Goal: Navigation & Orientation: Find specific page/section

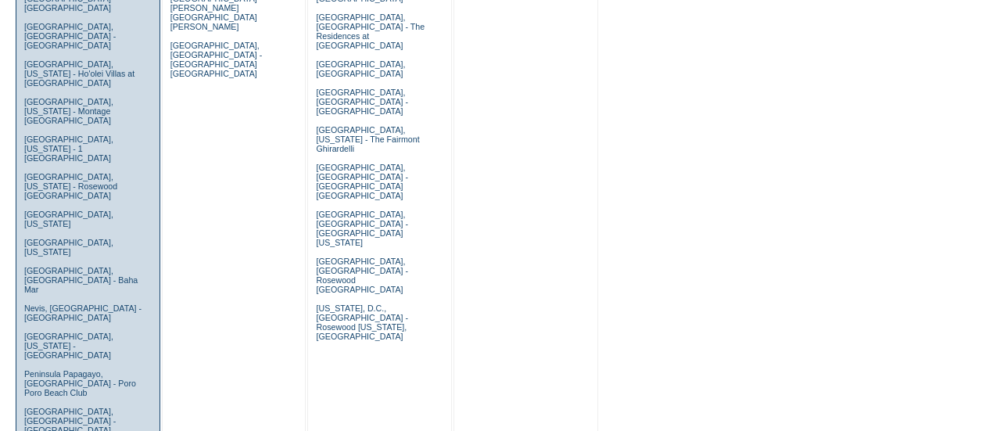
scroll to position [543, 0]
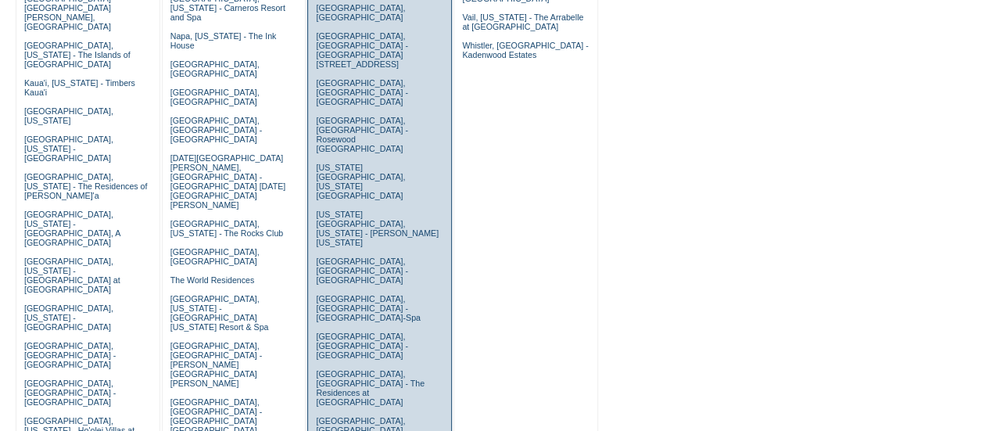
click at [366, 209] on td "Barcelona, Spain - Casa Oller Charleston, South Carolina - 71 Wentworth, Charle…" at bounding box center [379, 191] width 135 height 1040
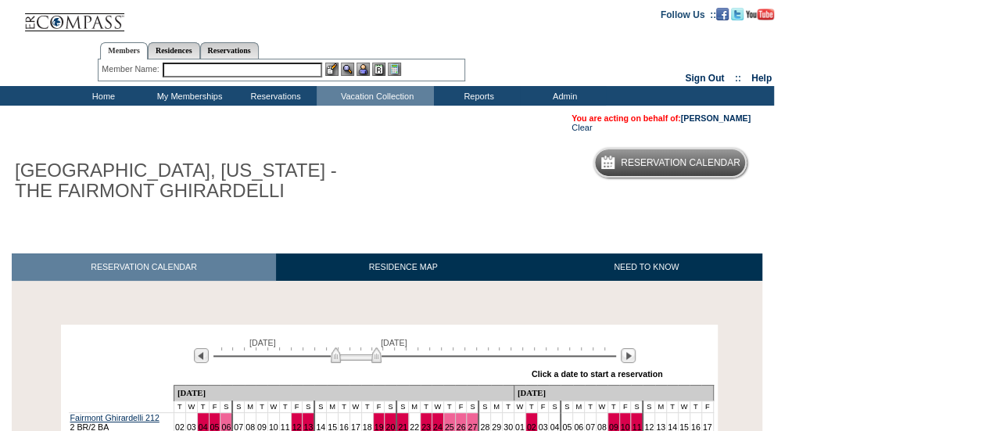
click at [97, 102] on td "Home" at bounding box center [102, 96] width 86 height 20
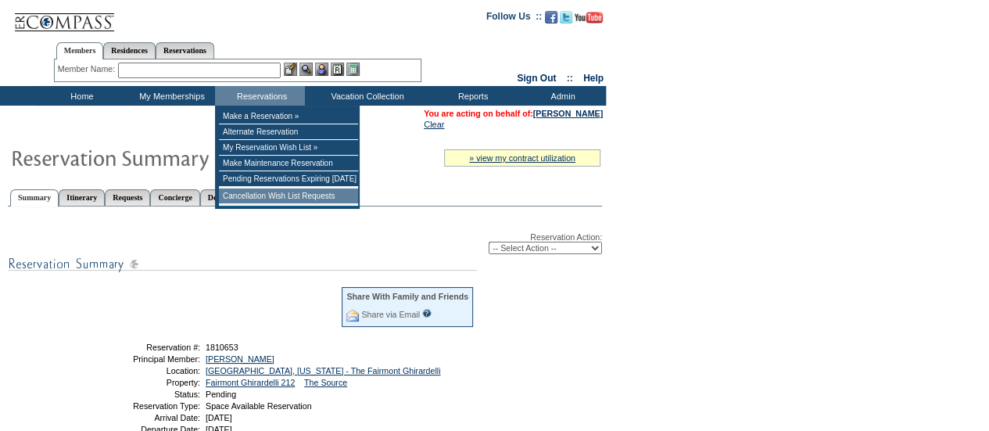
click at [267, 199] on td "Cancellation Wish List Requests" at bounding box center [288, 196] width 139 height 16
